Goal: Task Accomplishment & Management: Complete application form

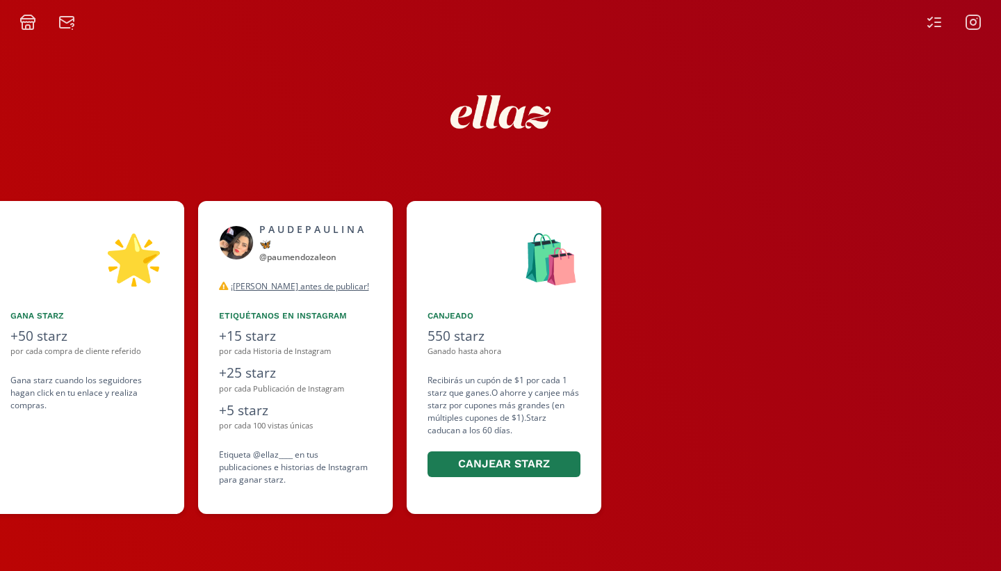
scroll to position [0, 834]
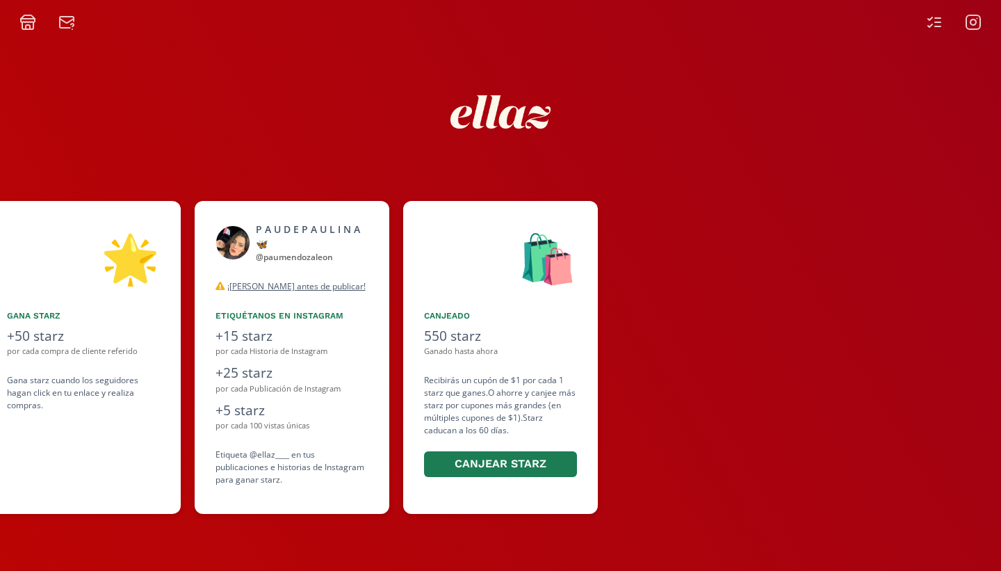
click at [937, 24] on icon at bounding box center [934, 22] width 17 height 17
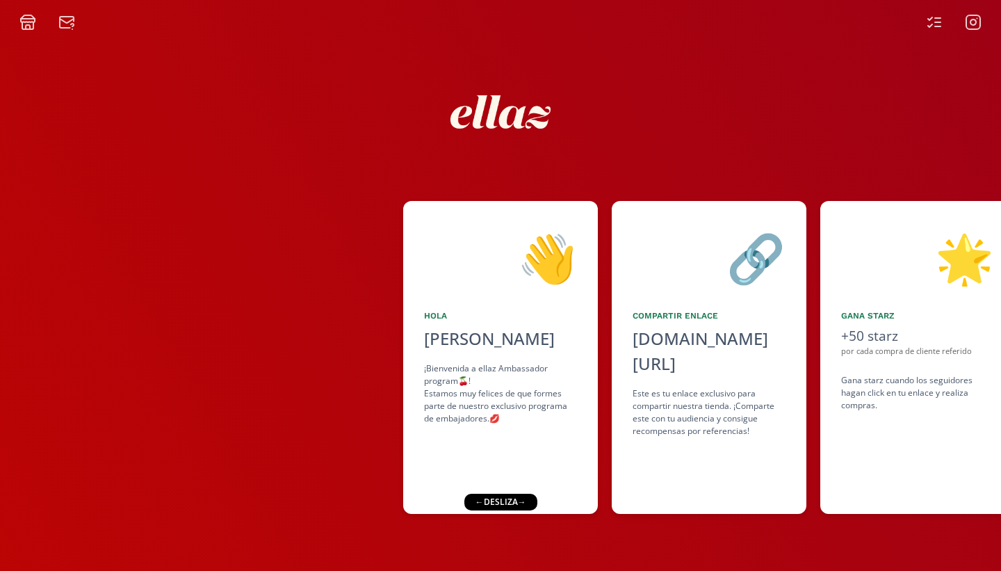
click at [49, 26] on div at bounding box center [47, 22] width 72 height 17
click at [69, 26] on icon at bounding box center [66, 22] width 17 height 17
click at [27, 23] on icon at bounding box center [27, 22] width 17 height 17
